Goal: Use online tool/utility: Utilize a website feature to perform a specific function

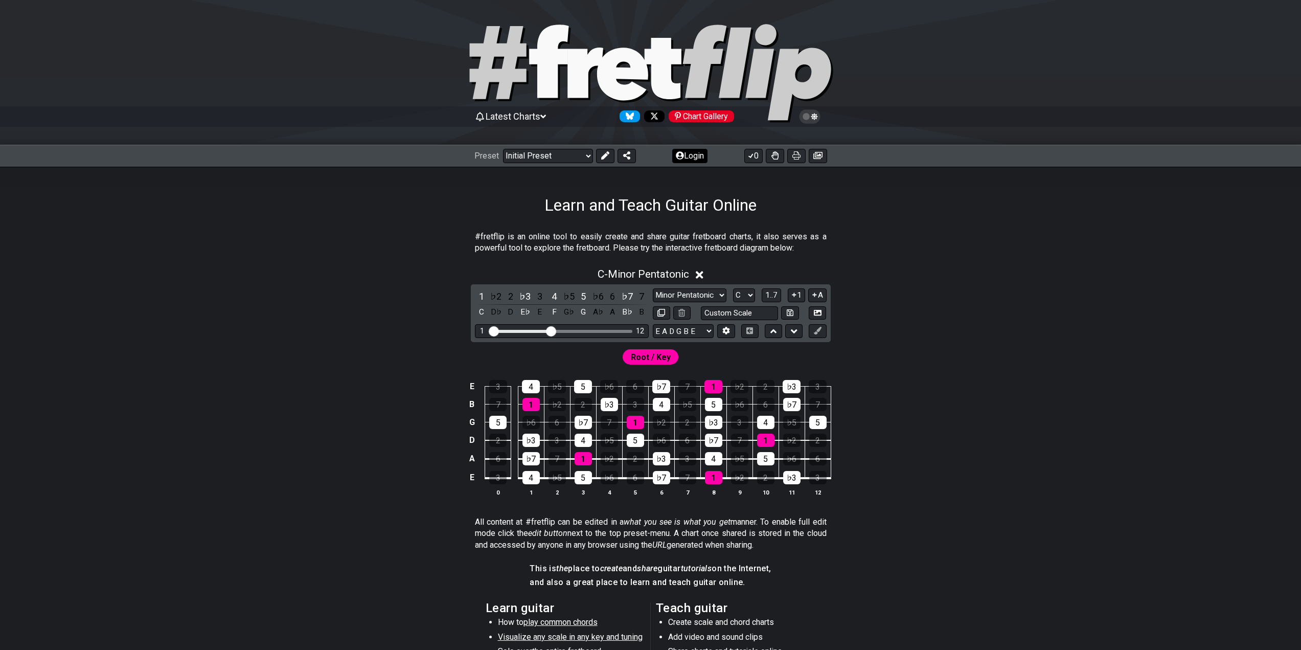
click at [700, 154] on button "Login" at bounding box center [689, 156] width 35 height 14
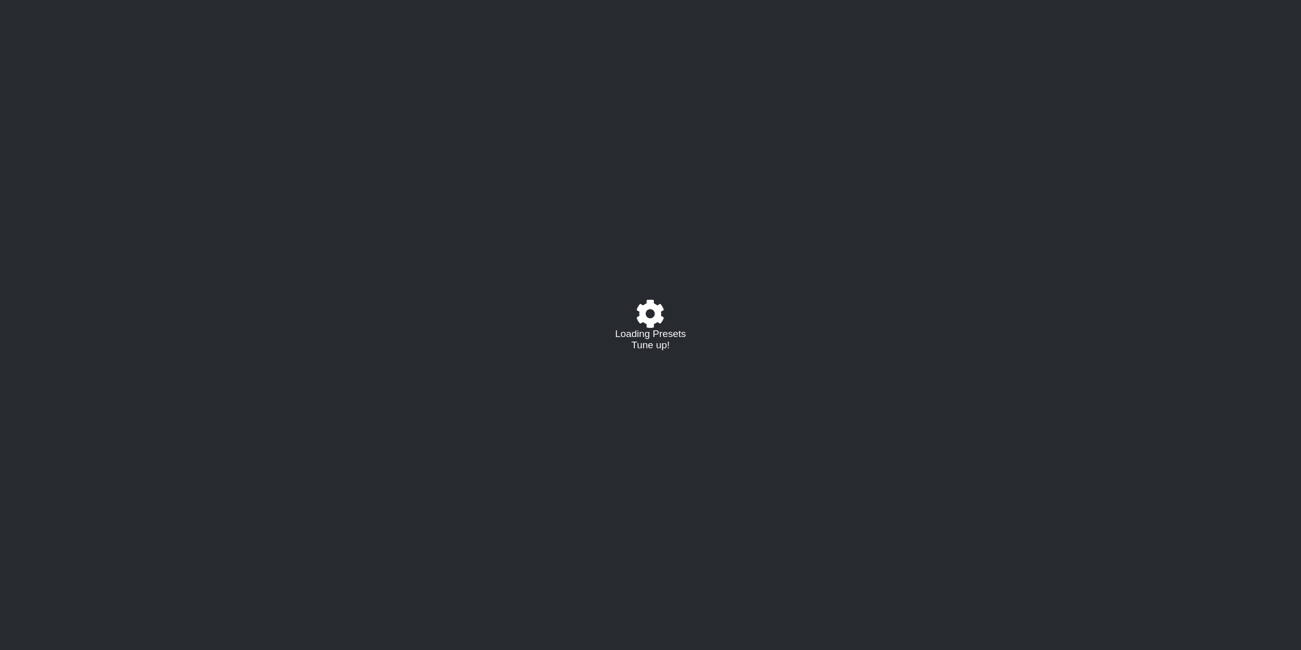
select select "C"
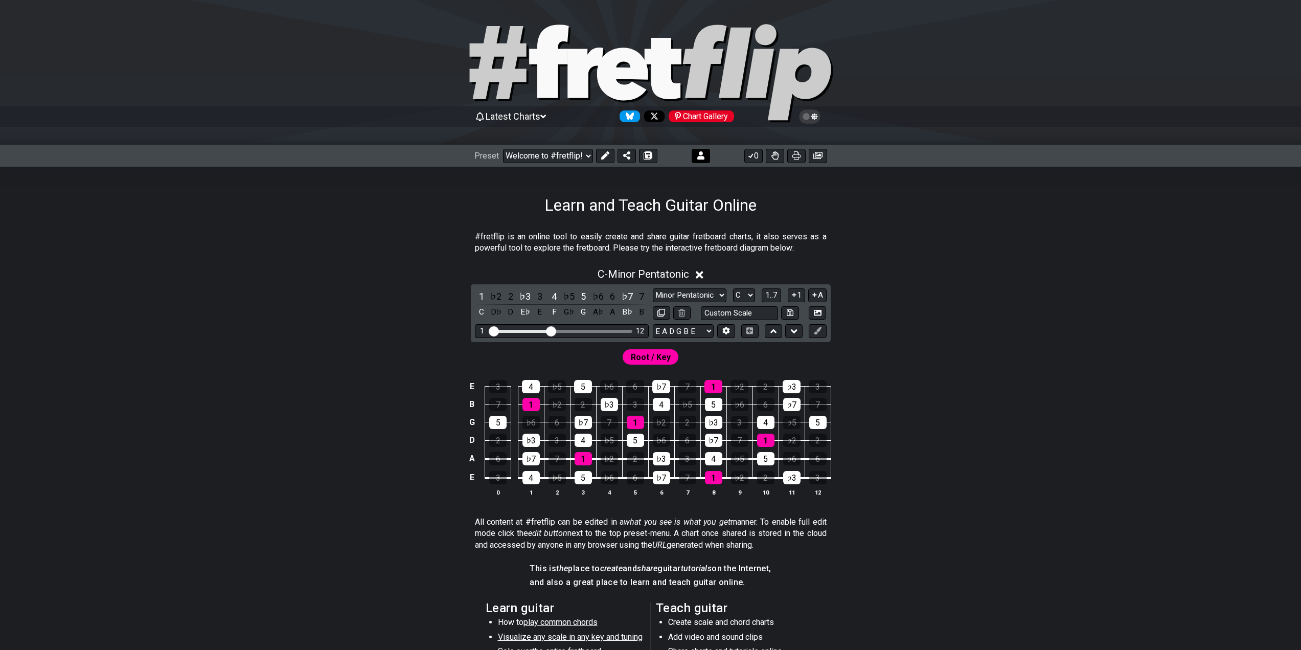
click at [703, 156] on icon at bounding box center [700, 155] width 7 height 8
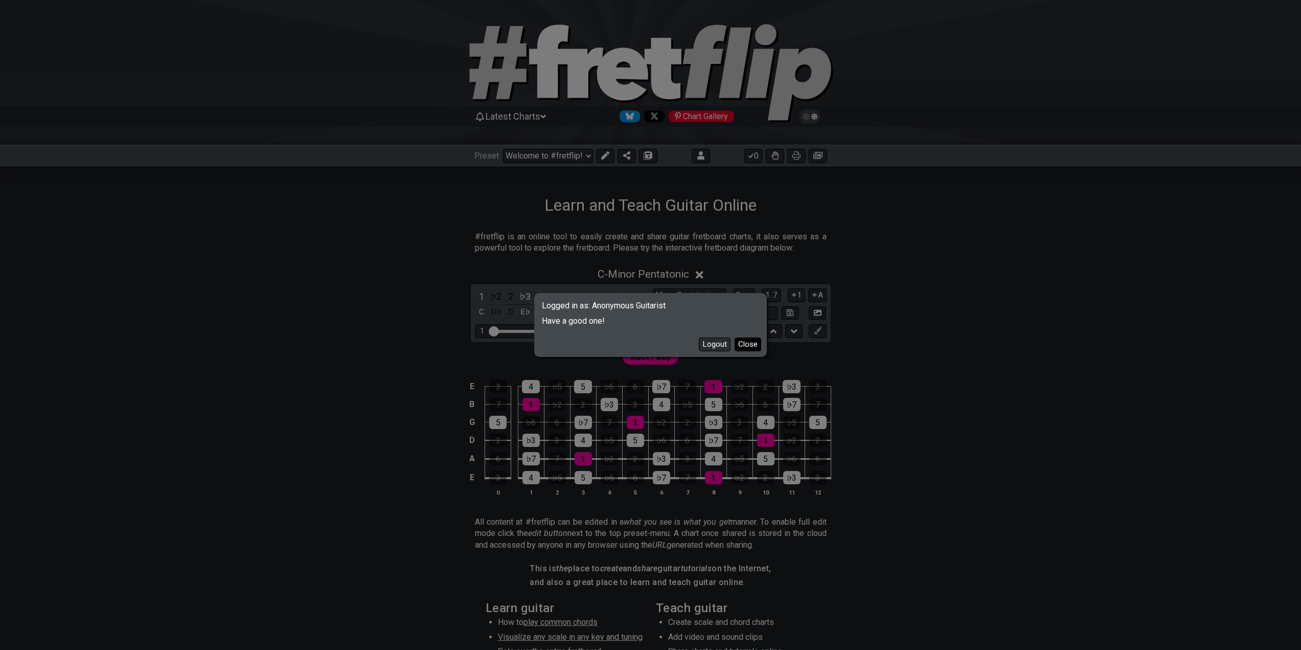
click at [741, 346] on button "Close" at bounding box center [748, 344] width 27 height 14
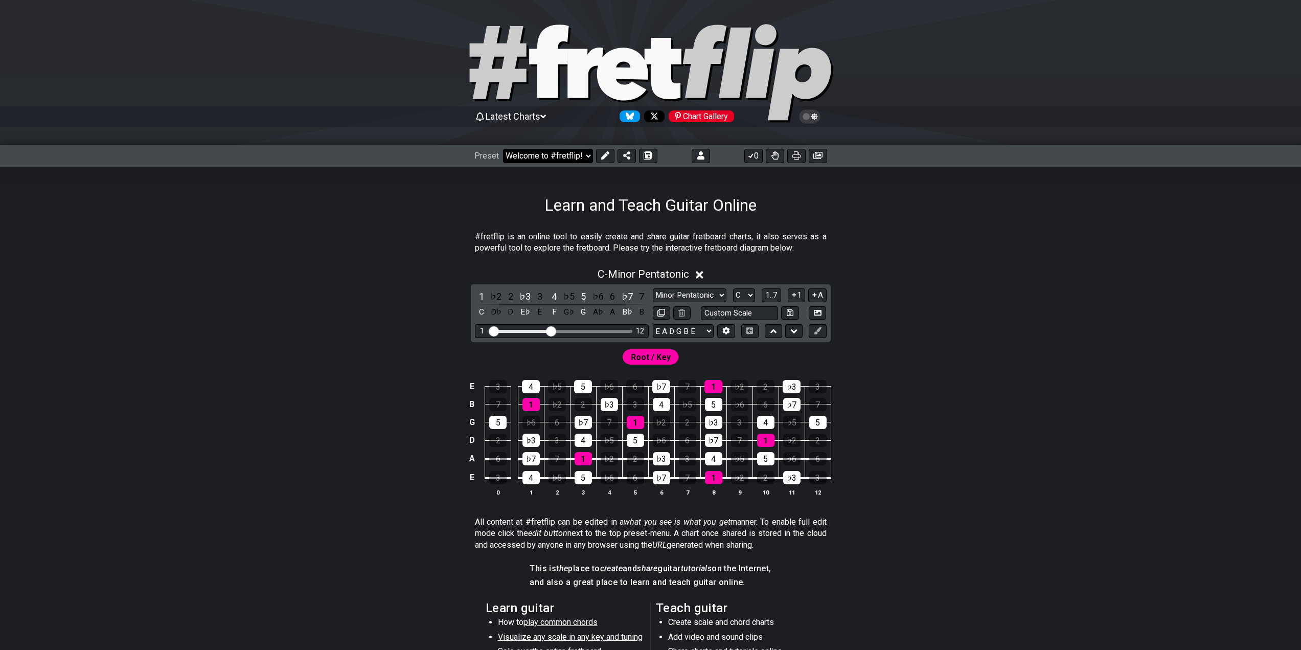
click at [570, 157] on select "Welcome to #fretflip! Initial Preset Custom Preset Learn and Teach Guitar Onlin…" at bounding box center [548, 156] width 90 height 14
click at [503, 149] on select "Welcome to #fretflip! Initial Preset Custom Preset Learn and Teach Guitar Onlin…" at bounding box center [548, 156] width 90 height 14
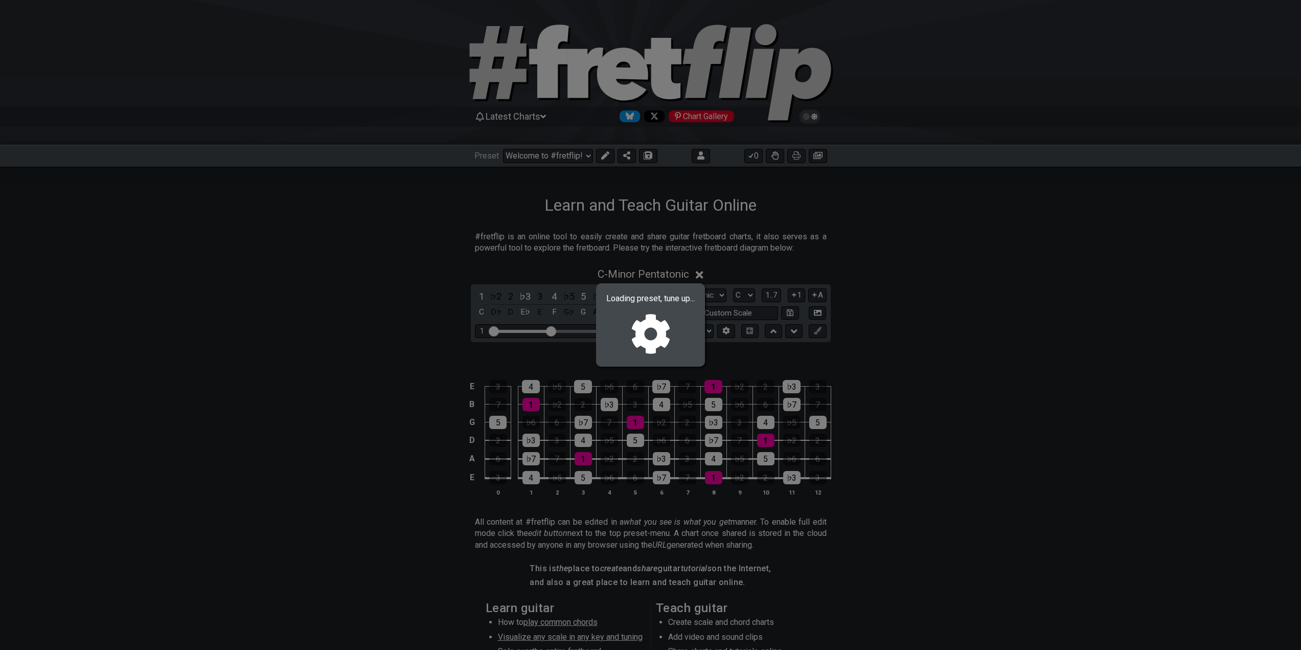
select select "/02MXTBB3"
select select "Minor / Aeolian"
select select "B E A D G B E"
select select "C"
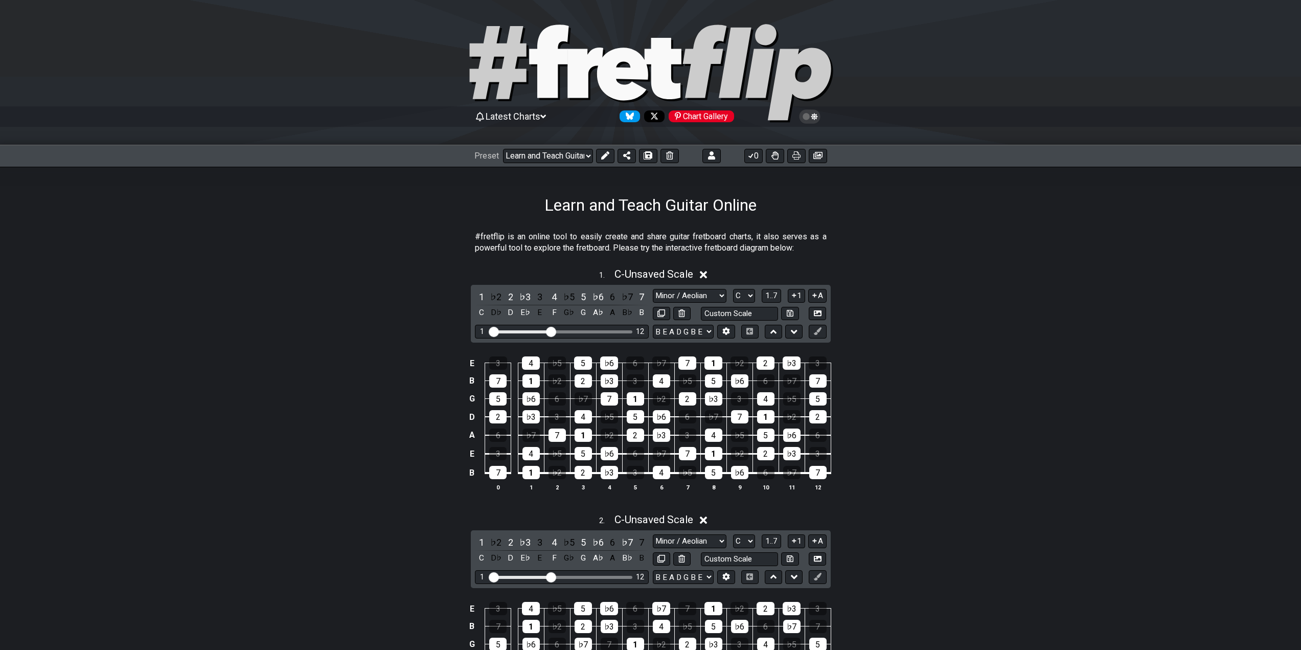
click at [1144, 596] on div "#fretflip is an online tool to easily create and share guitar fretboard charts,…" at bounding box center [650, 640] width 1301 height 851
